Goal: Information Seeking & Learning: Learn about a topic

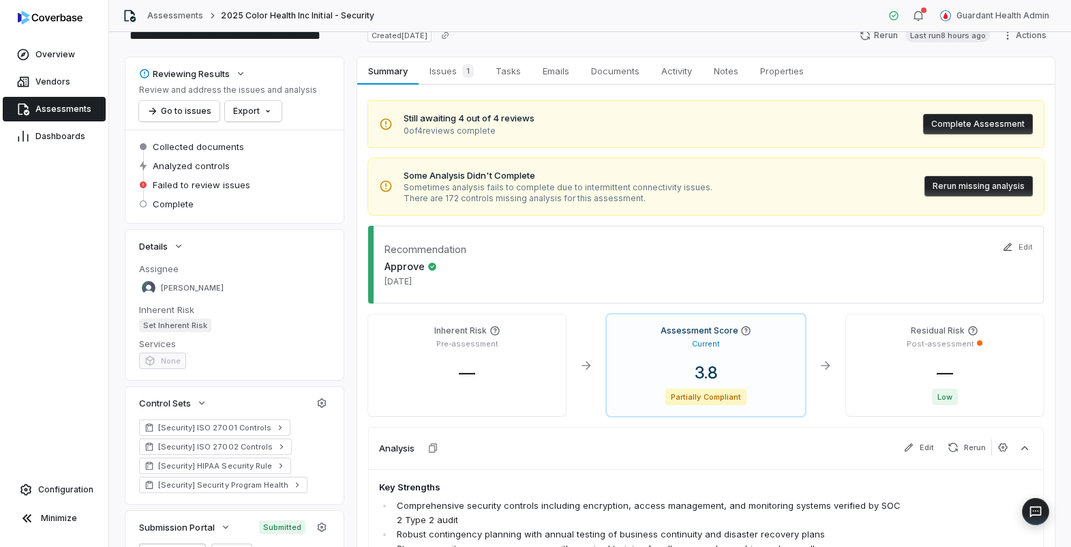
scroll to position [37, 0]
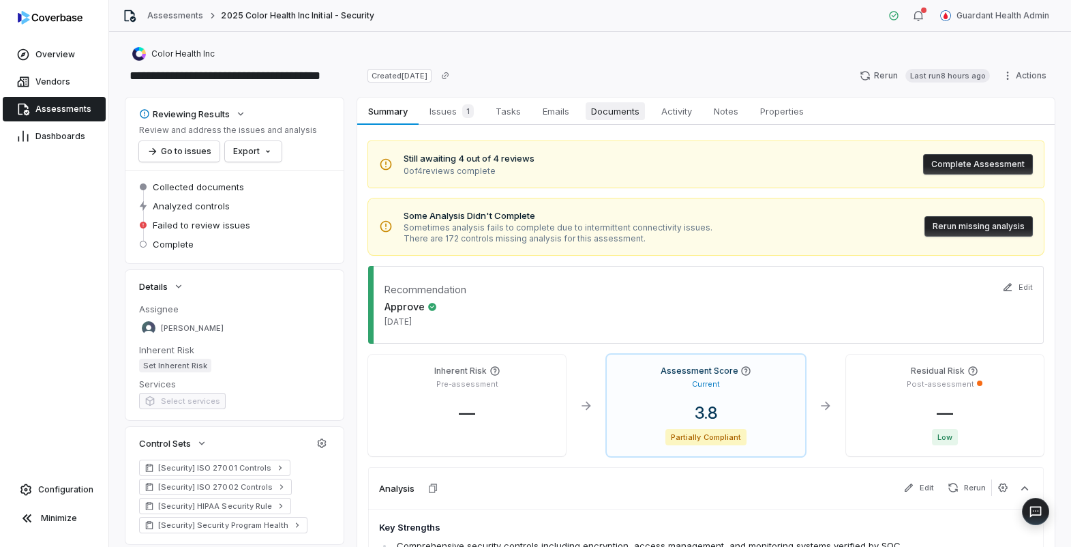
click at [618, 107] on span "Documents" at bounding box center [615, 111] width 59 height 18
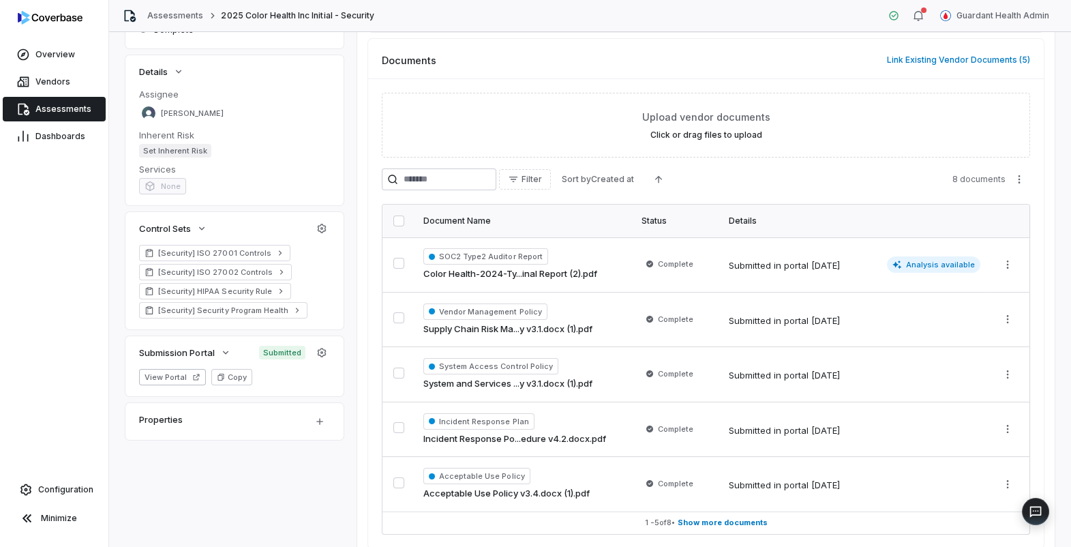
scroll to position [275, 0]
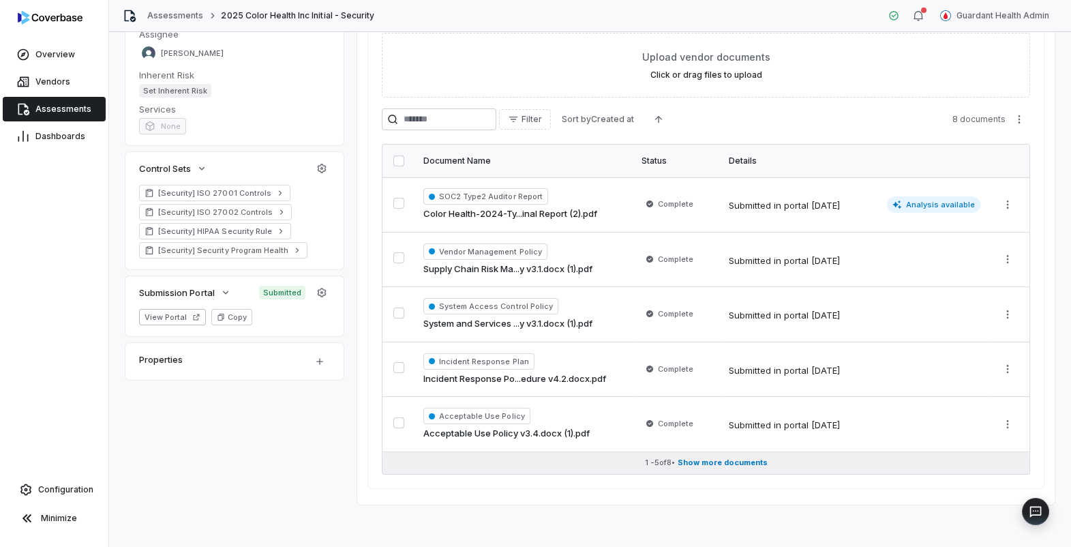
click at [719, 459] on span "Show more documents" at bounding box center [723, 462] width 90 height 10
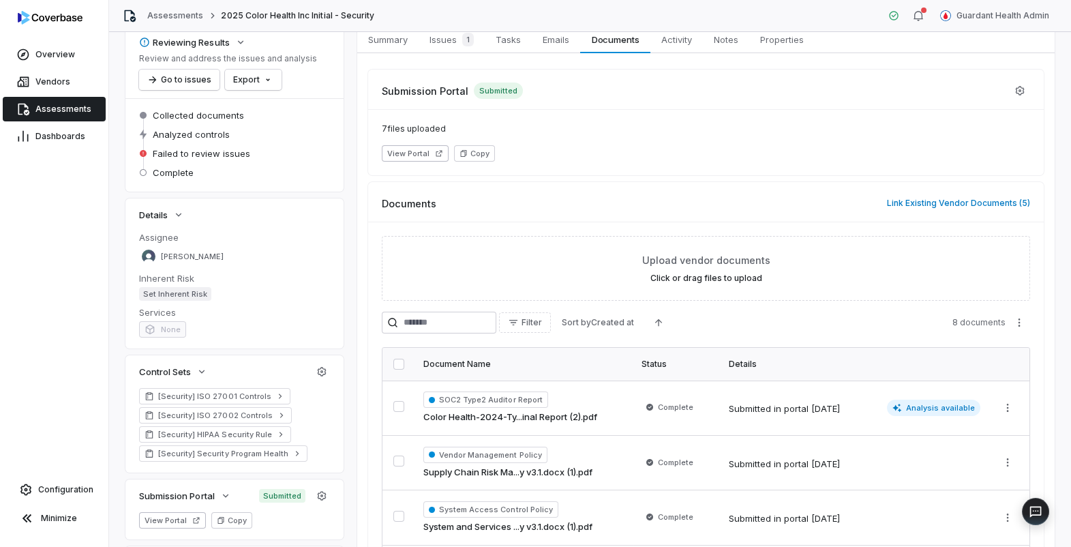
scroll to position [0, 0]
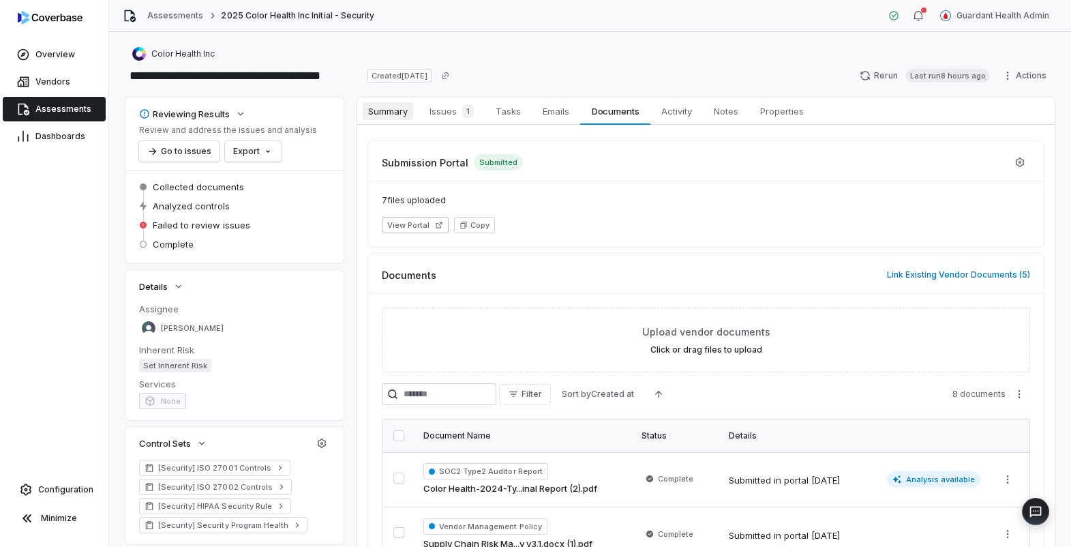
click at [393, 116] on span "Summary" at bounding box center [388, 111] width 50 height 18
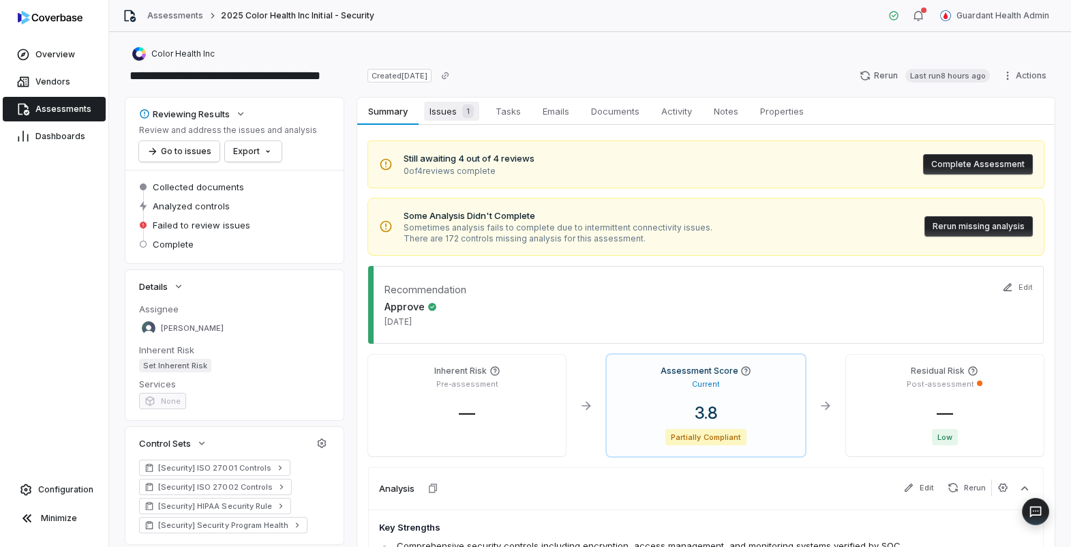
click at [451, 111] on span "Issues 1" at bounding box center [451, 111] width 55 height 19
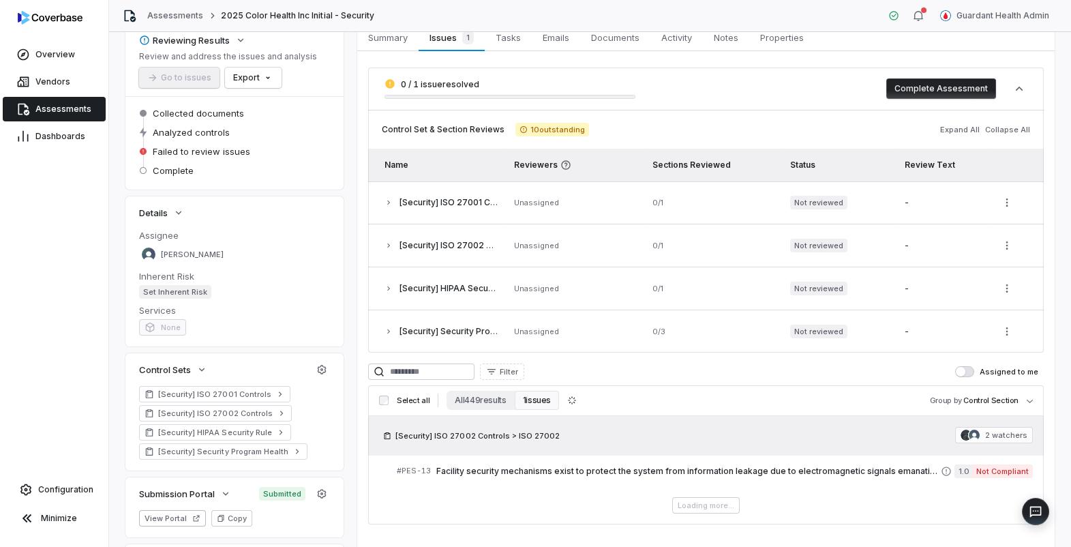
scroll to position [151, 0]
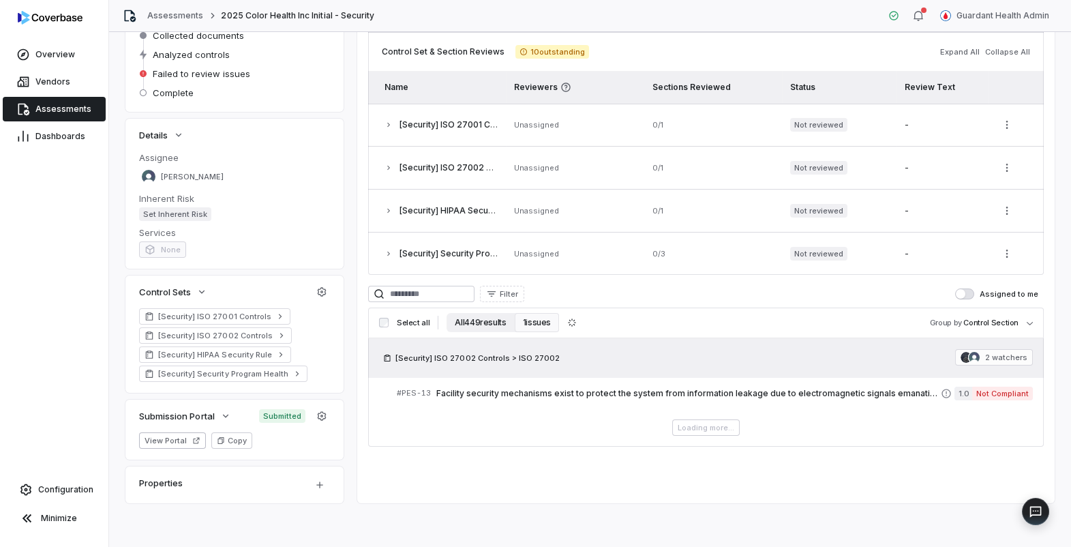
click at [498, 326] on button "All 449 results" at bounding box center [480, 322] width 67 height 19
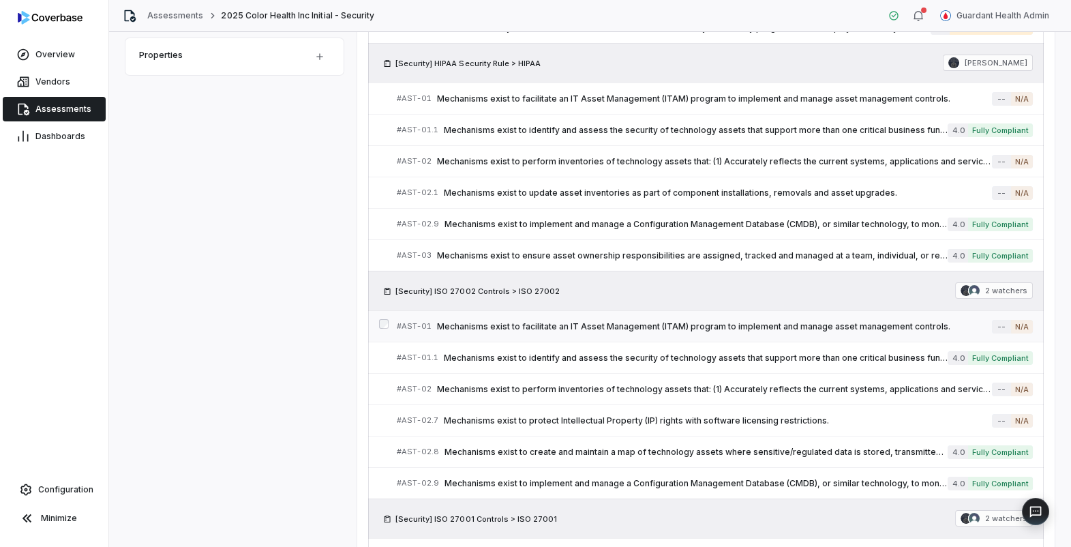
scroll to position [581, 0]
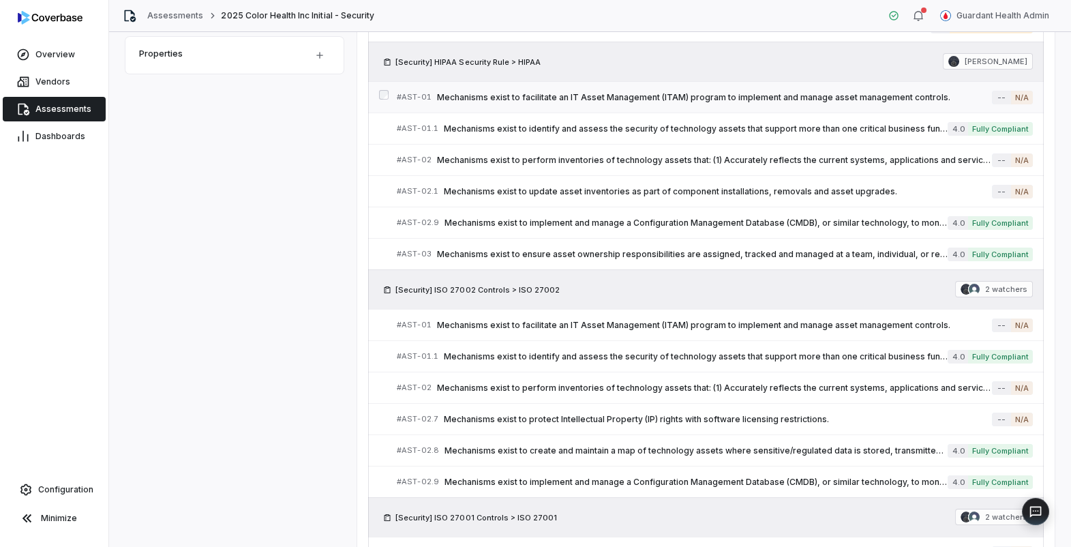
click at [585, 95] on span "Mechanisms exist to facilitate an IT Asset Management (ITAM) program to impleme…" at bounding box center [714, 97] width 555 height 11
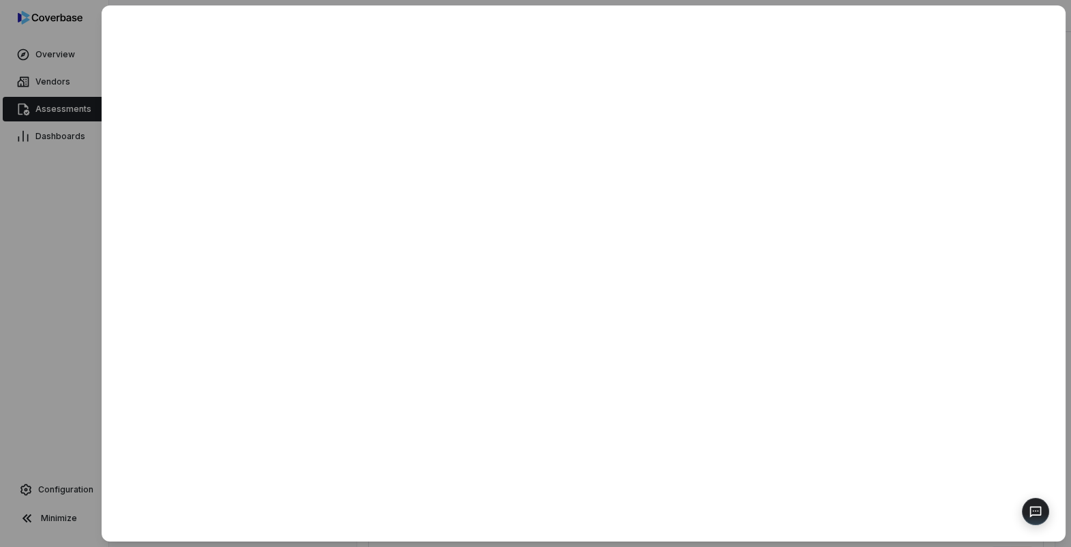
click at [54, 291] on div at bounding box center [535, 273] width 1071 height 547
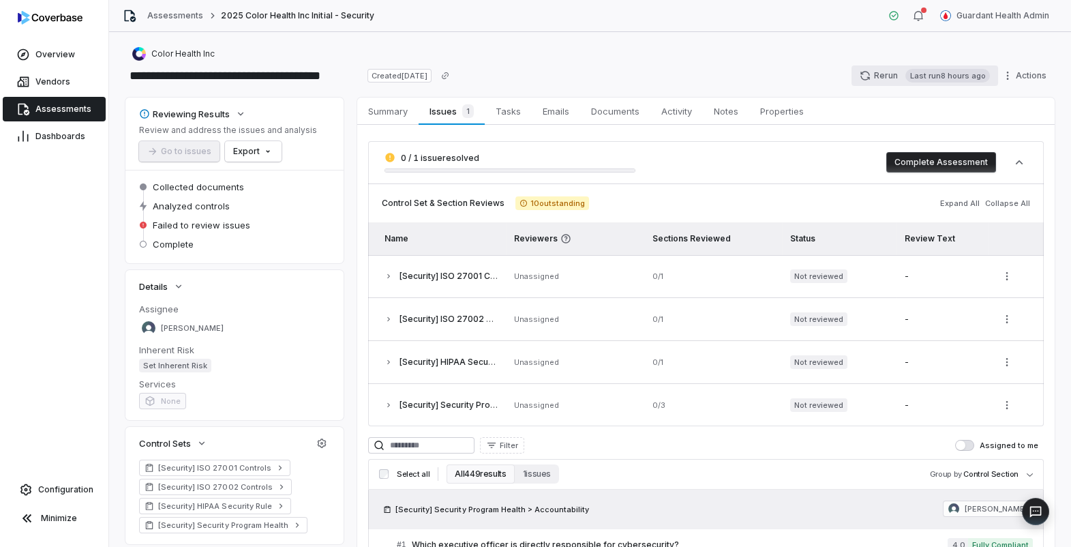
click at [871, 72] on icon "button" at bounding box center [865, 75] width 11 height 11
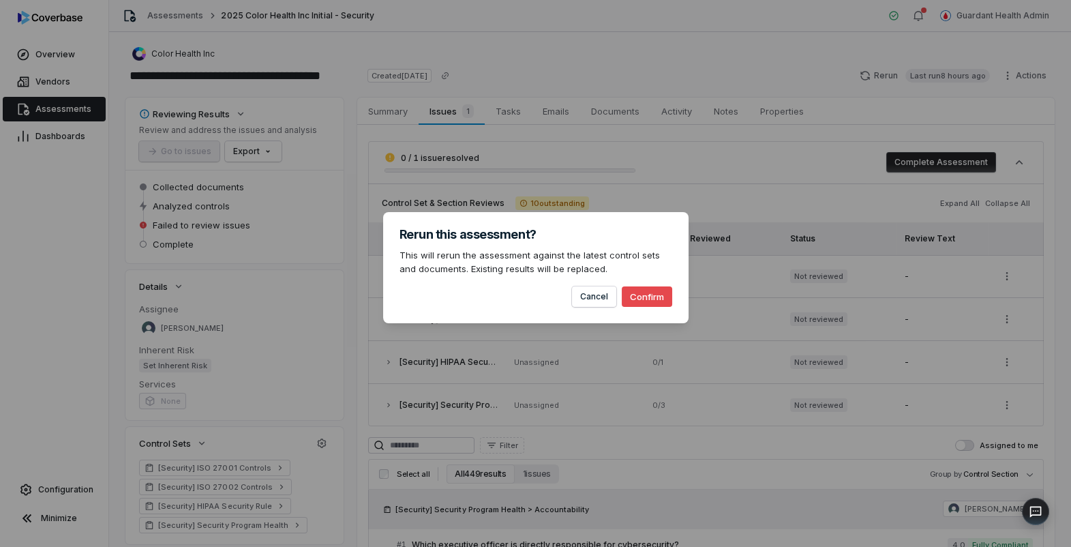
click at [646, 297] on button "Confirm" at bounding box center [647, 296] width 50 height 20
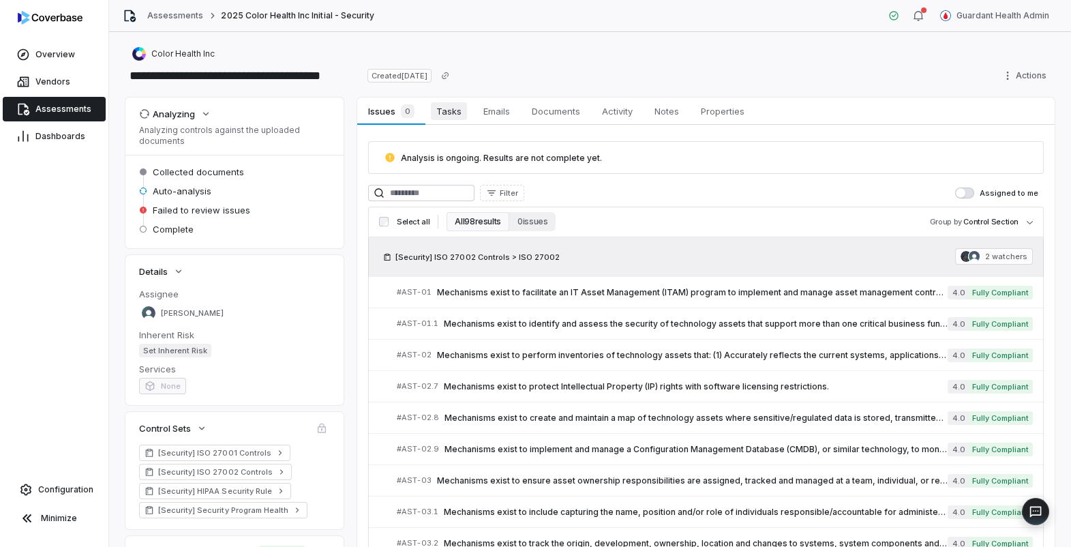
click at [445, 119] on span "Tasks" at bounding box center [449, 111] width 36 height 18
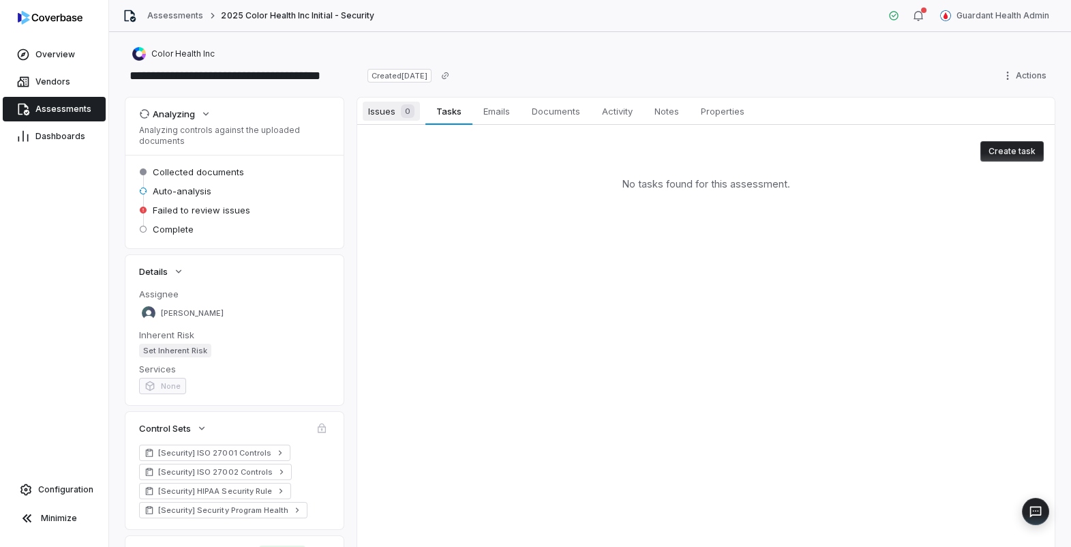
click at [390, 116] on span "Issues 0" at bounding box center [391, 111] width 57 height 19
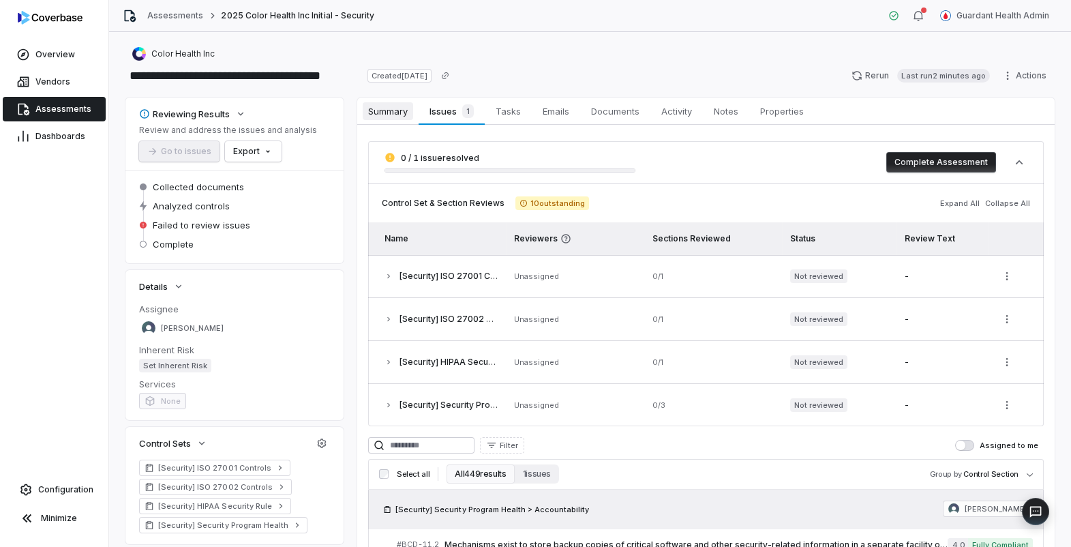
click at [386, 108] on span "Summary" at bounding box center [388, 111] width 50 height 18
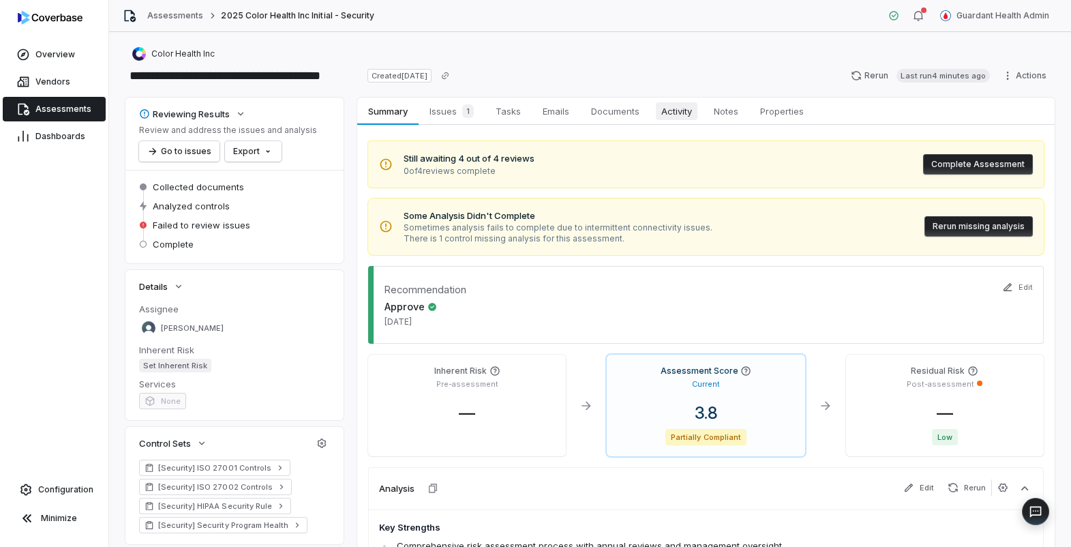
click at [675, 111] on span "Activity" at bounding box center [677, 111] width 42 height 18
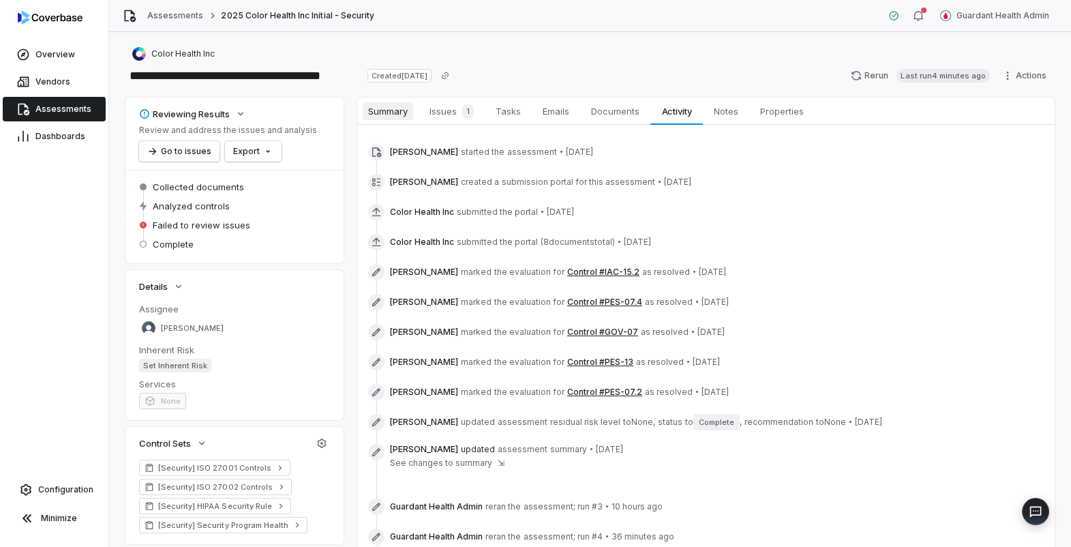
click at [388, 108] on span "Summary" at bounding box center [388, 111] width 50 height 18
